Goal: Task Accomplishment & Management: Use online tool/utility

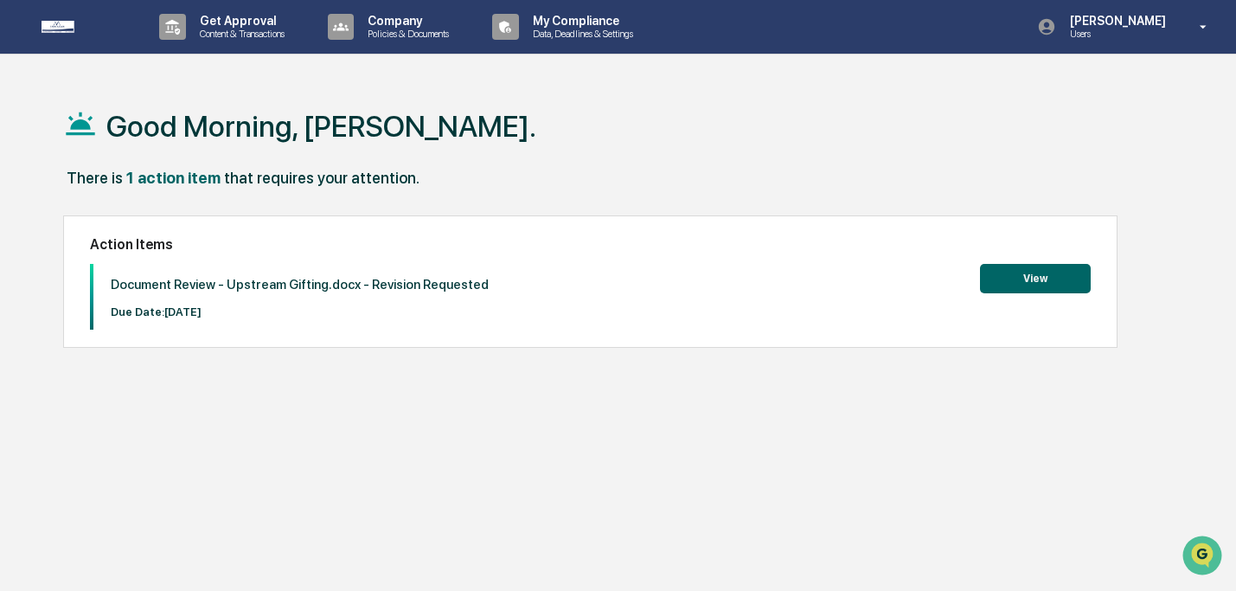
click at [1041, 272] on button "View" at bounding box center [1035, 278] width 111 height 29
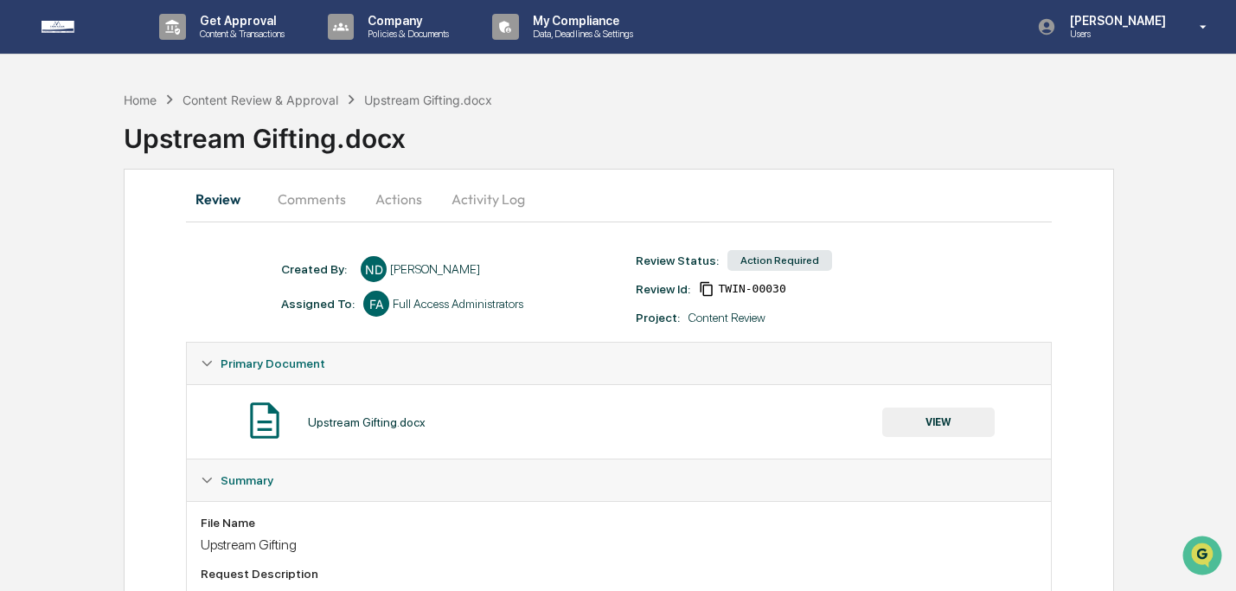
click at [928, 419] on button "VIEW" at bounding box center [938, 421] width 112 height 29
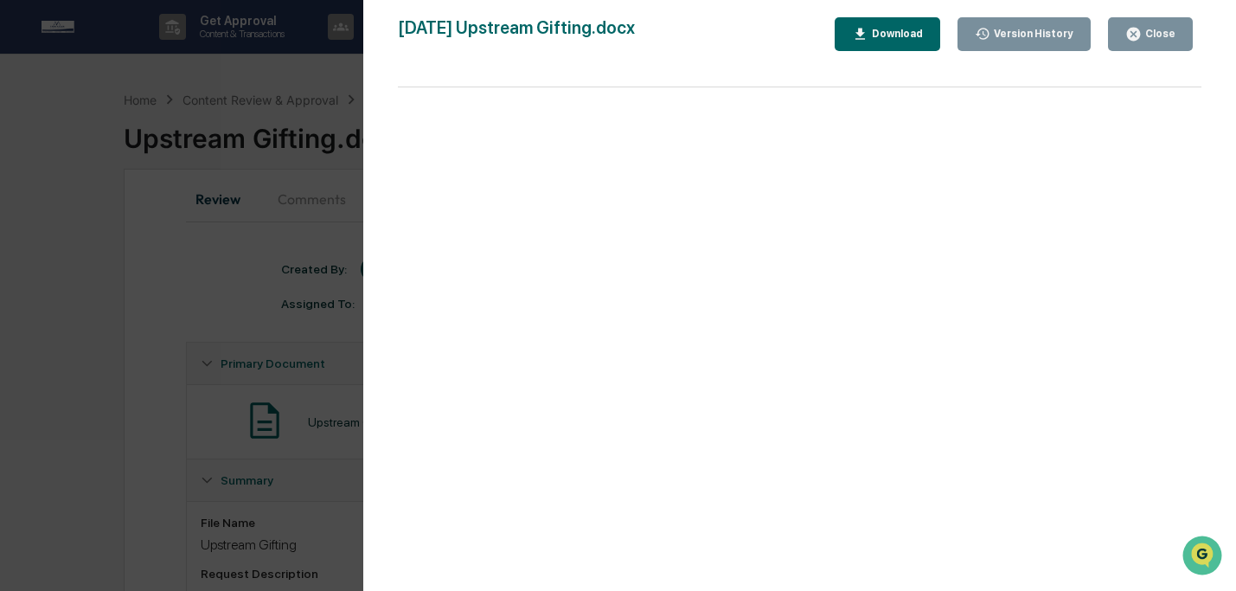
click at [870, 31] on div "Download" at bounding box center [895, 34] width 54 height 12
click at [1168, 34] on div "Close" at bounding box center [1159, 34] width 34 height 12
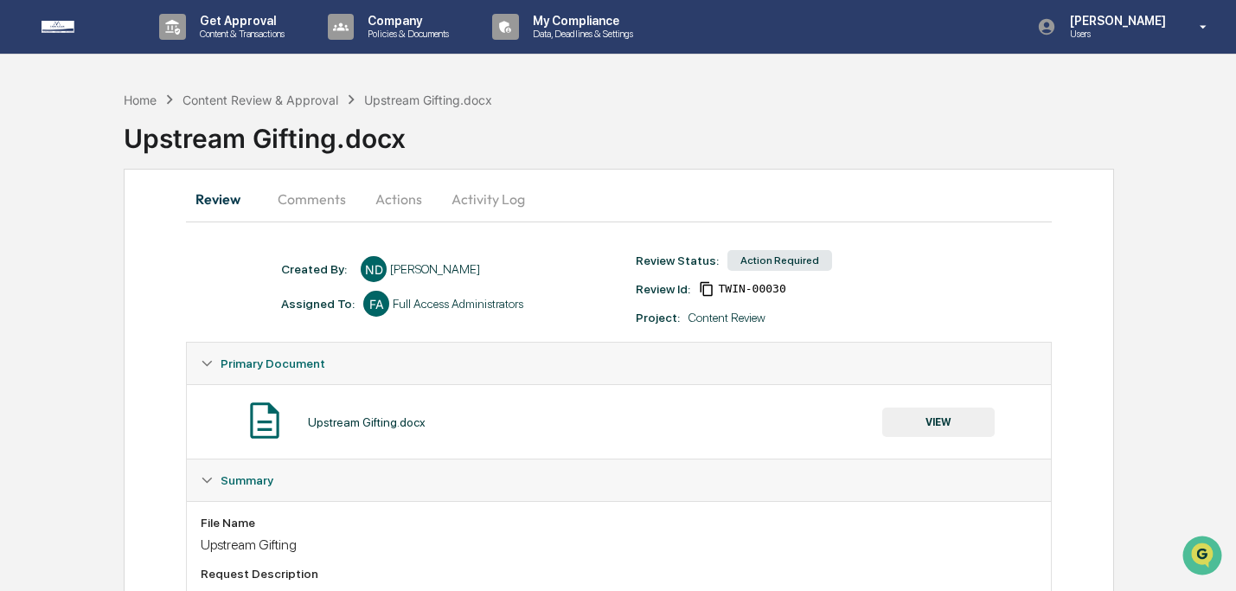
click at [405, 209] on button "Actions" at bounding box center [399, 199] width 78 height 42
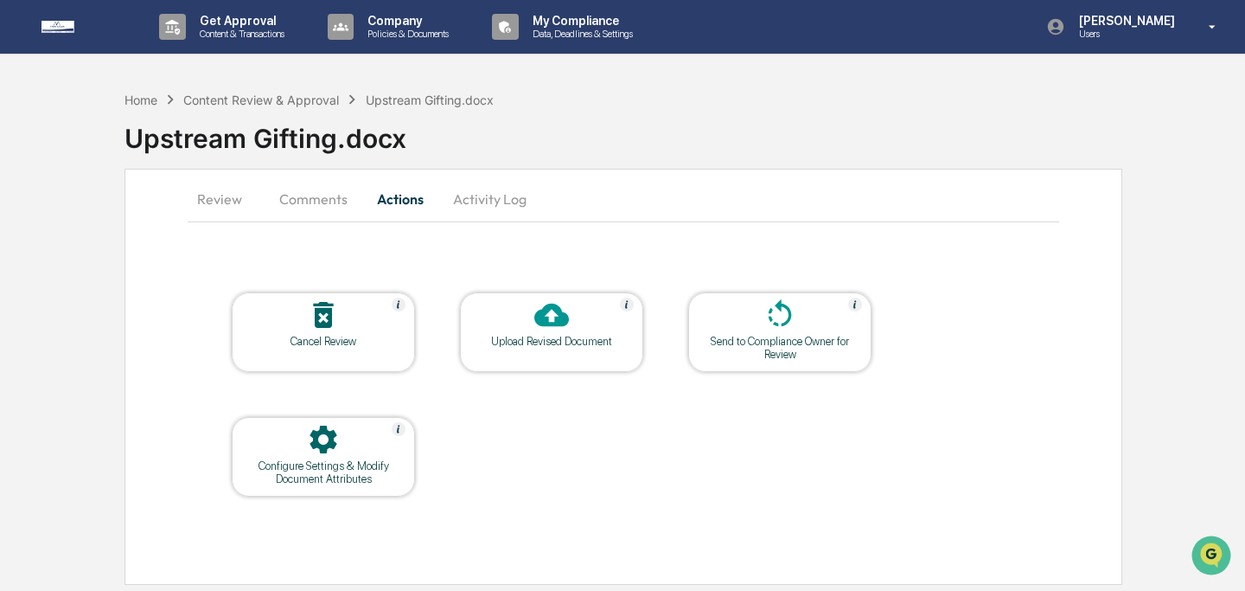
click at [523, 324] on div at bounding box center [551, 316] width 173 height 37
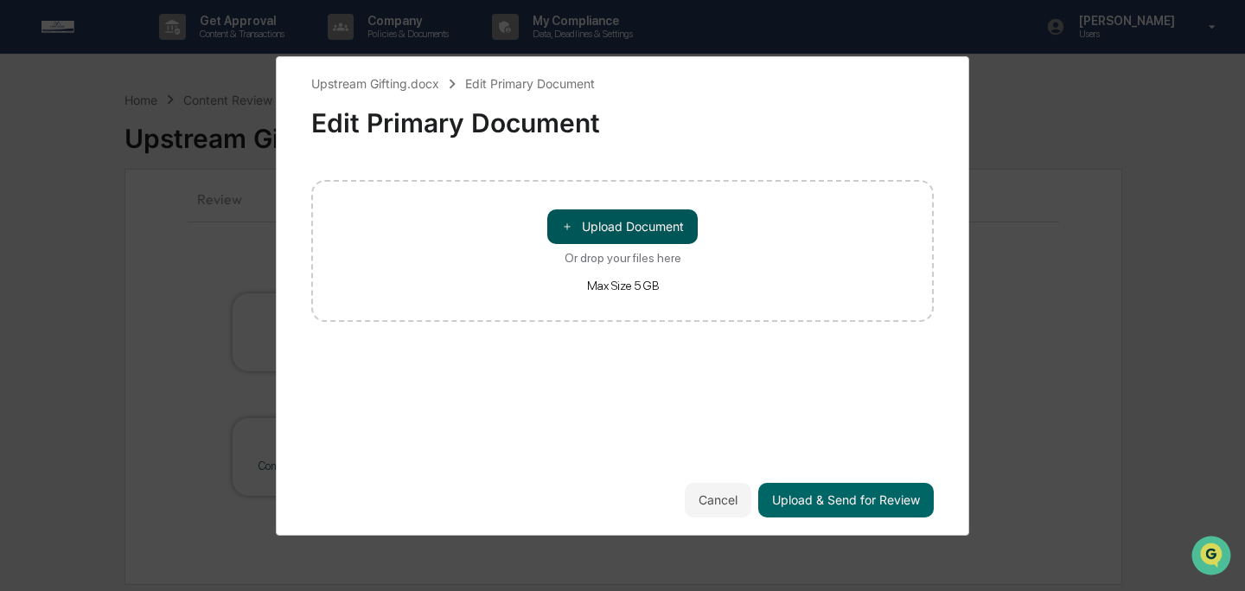
click at [568, 234] on span "＋" at bounding box center [567, 226] width 12 height 16
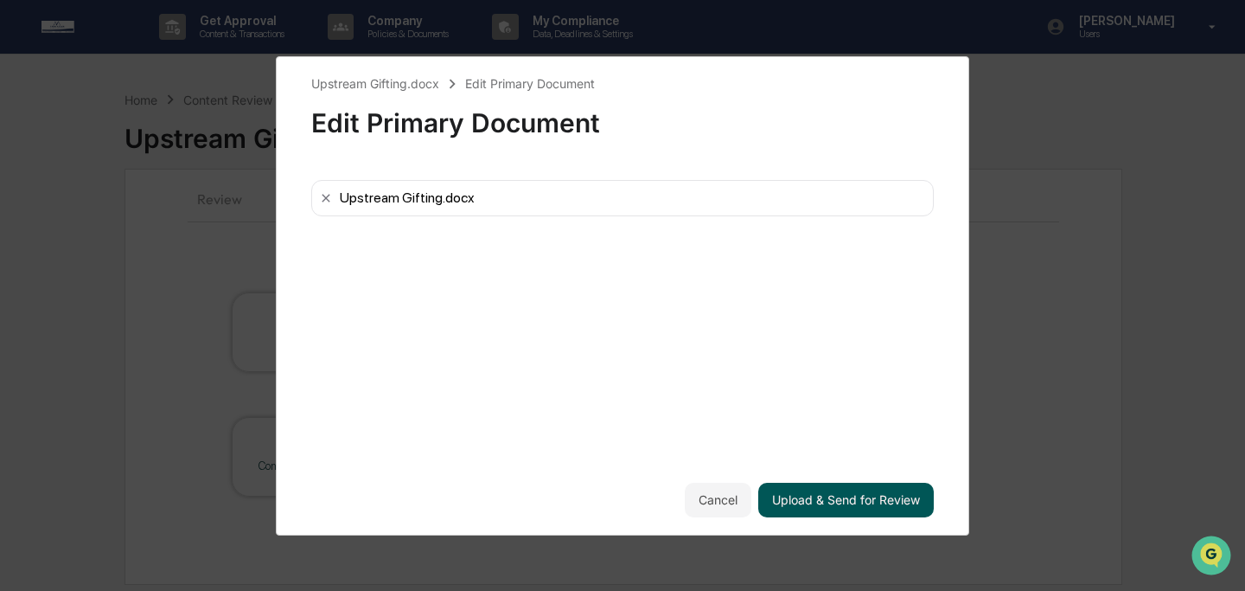
click at [866, 494] on button "Upload & Send for Review" at bounding box center [847, 500] width 176 height 35
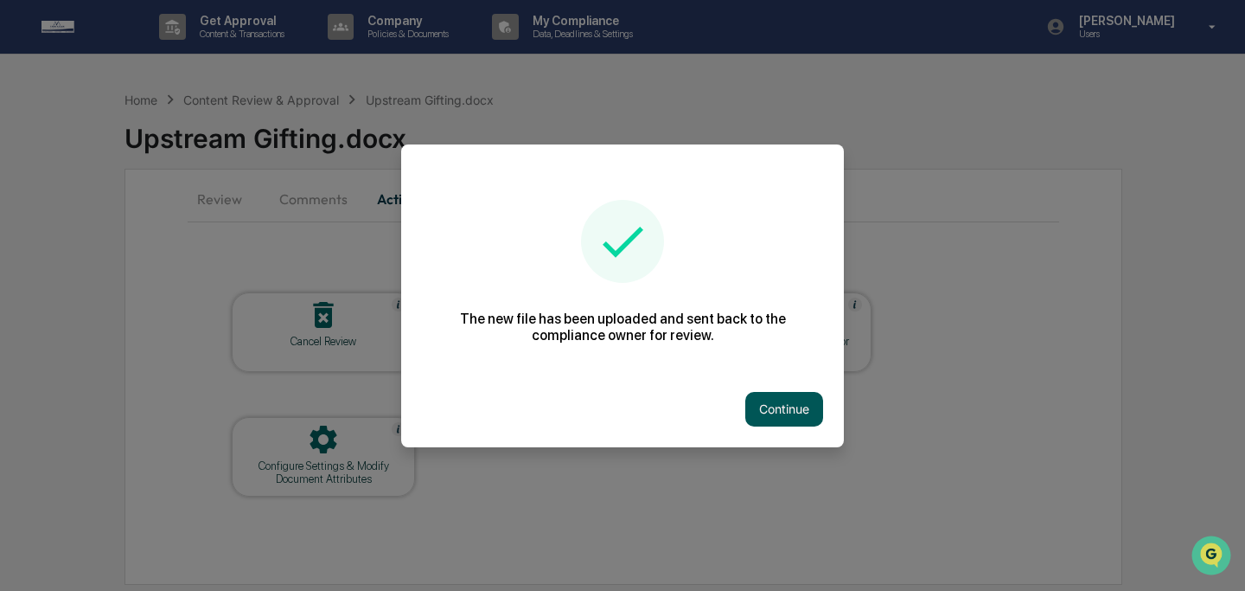
click at [777, 406] on button "Continue" at bounding box center [785, 409] width 78 height 35
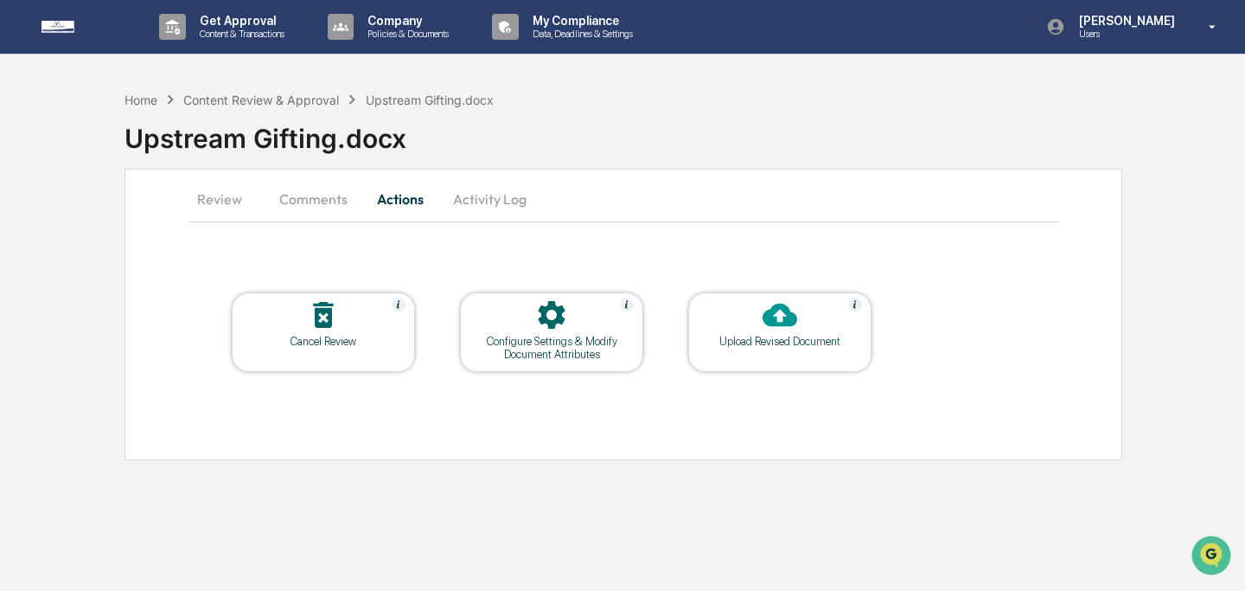
click at [297, 184] on button "Comments" at bounding box center [314, 199] width 96 height 42
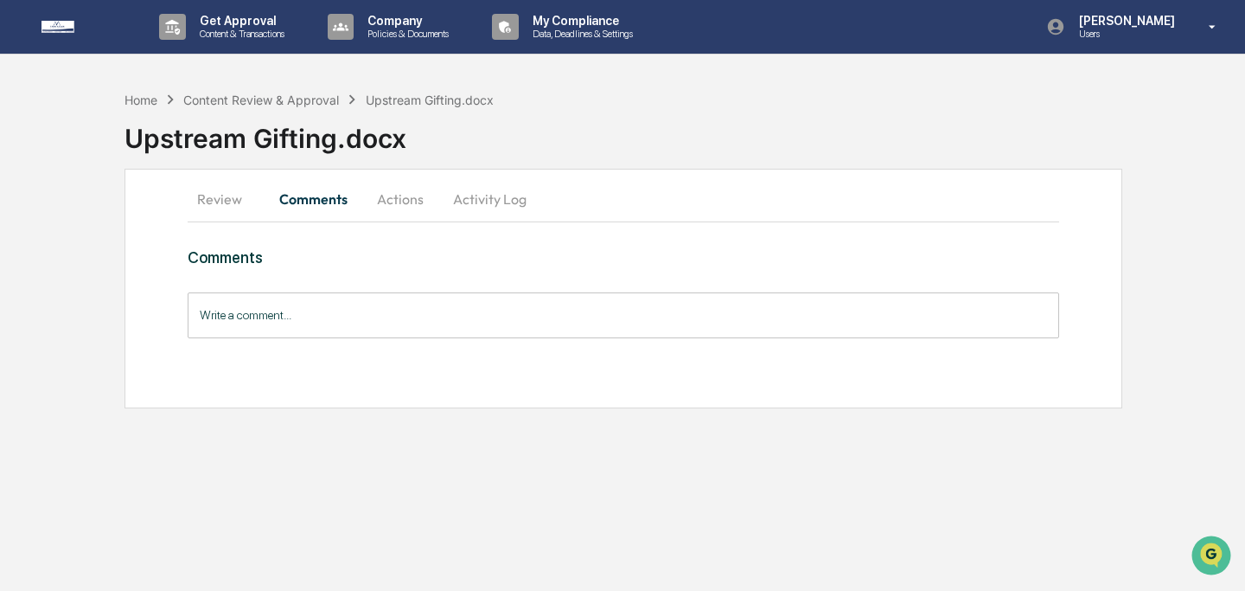
click at [383, 327] on input "Write a comment..." at bounding box center [624, 315] width 872 height 46
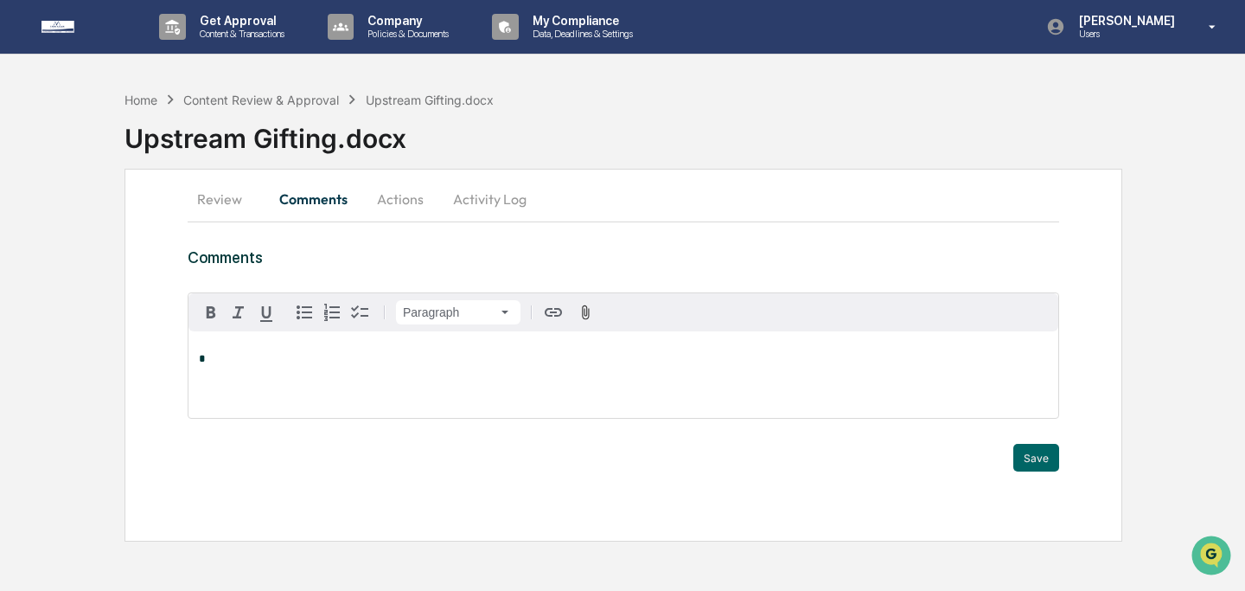
click at [955, 237] on div "Review Comments Actions Activity Log Comments Paragraph * Trigger Save" at bounding box center [624, 355] width 998 height 373
click at [200, 198] on button "Review" at bounding box center [227, 199] width 78 height 42
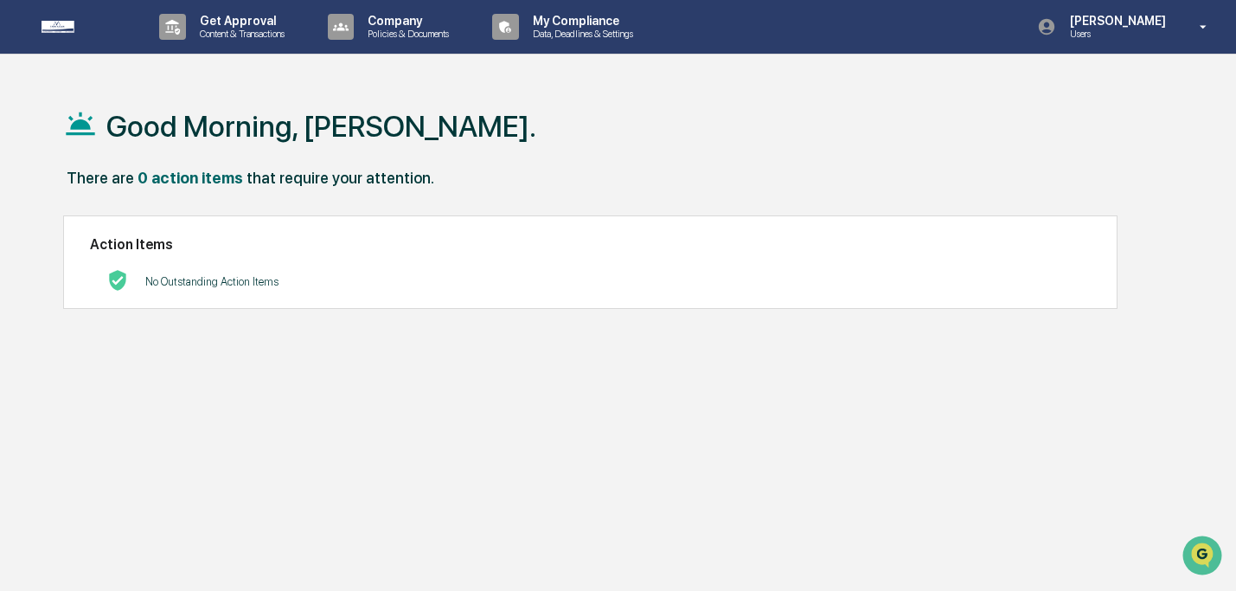
drag, startPoint x: 347, startPoint y: 174, endPoint x: 347, endPoint y: 163, distance: 11.2
click at [347, 163] on div "Good Morning, [PERSON_NAME]. There are 0 action items that require your attenti…" at bounding box center [619, 377] width 1164 height 591
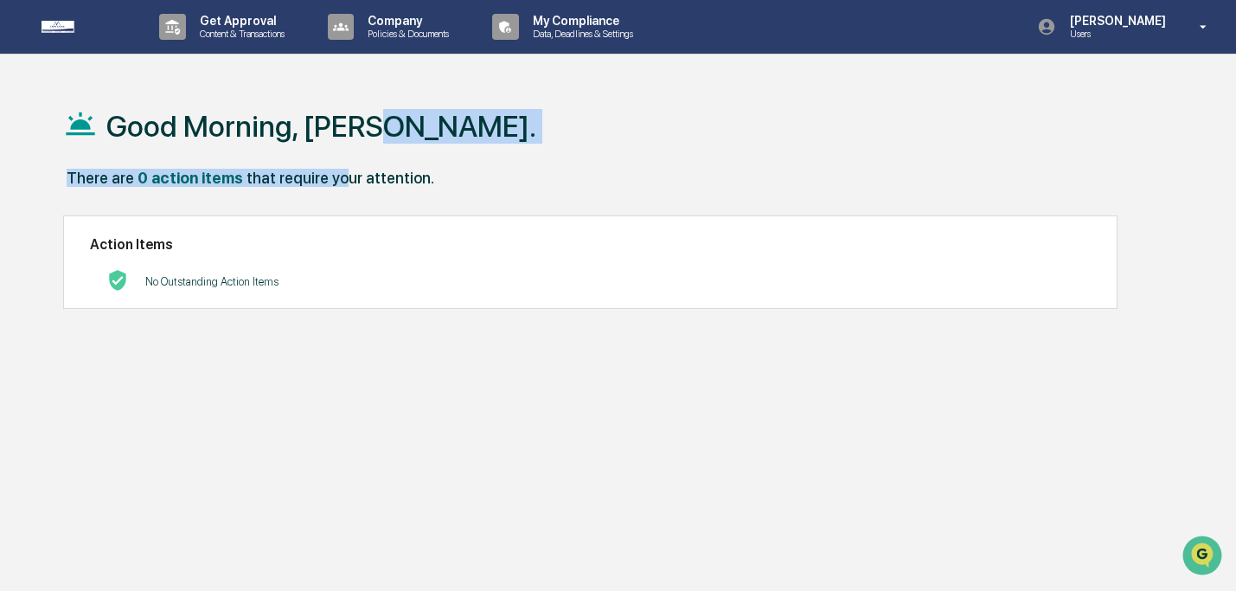
click at [529, 119] on div "Good Morning, [PERSON_NAME]." at bounding box center [619, 125] width 1112 height 86
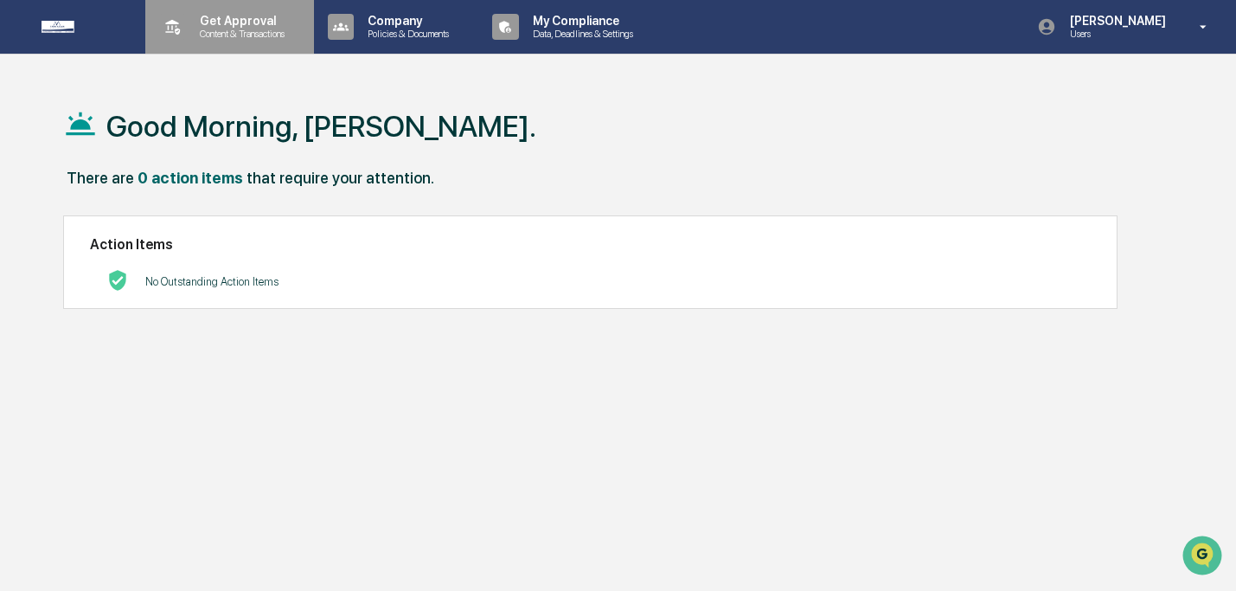
click at [256, 38] on p "Content & Transactions" at bounding box center [239, 34] width 107 height 12
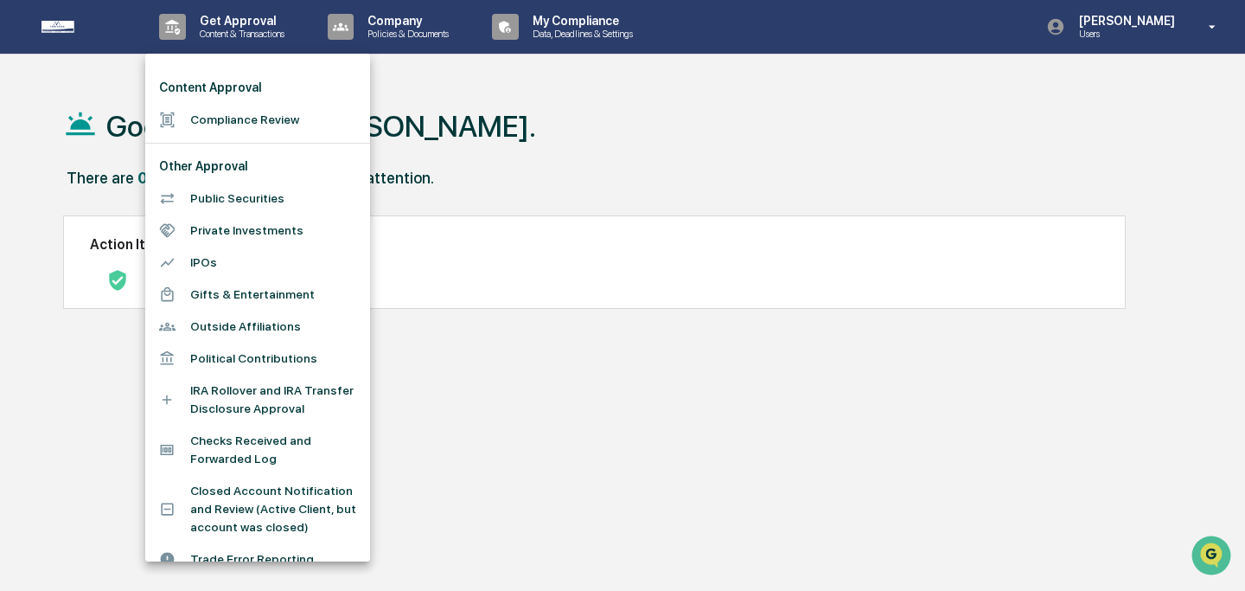
click at [265, 114] on li "Compliance Review" at bounding box center [257, 120] width 225 height 32
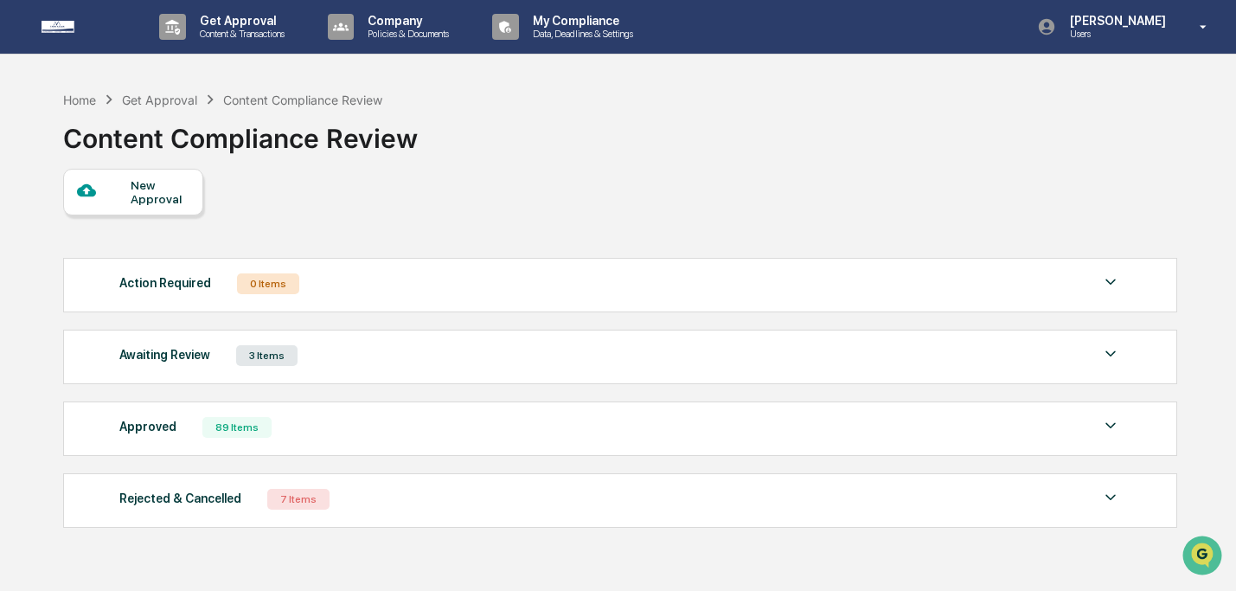
click at [438, 355] on div "Awaiting Review 3 Items" at bounding box center [619, 355] width 1001 height 24
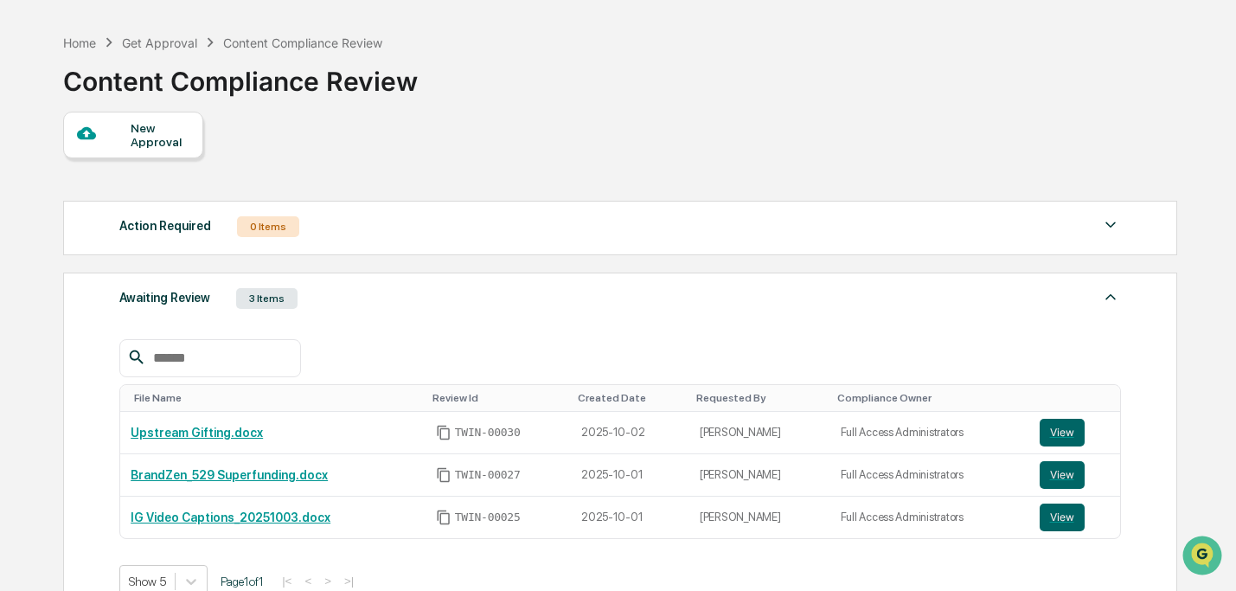
scroll to position [58, 0]
